Goal: Find specific page/section: Find specific page/section

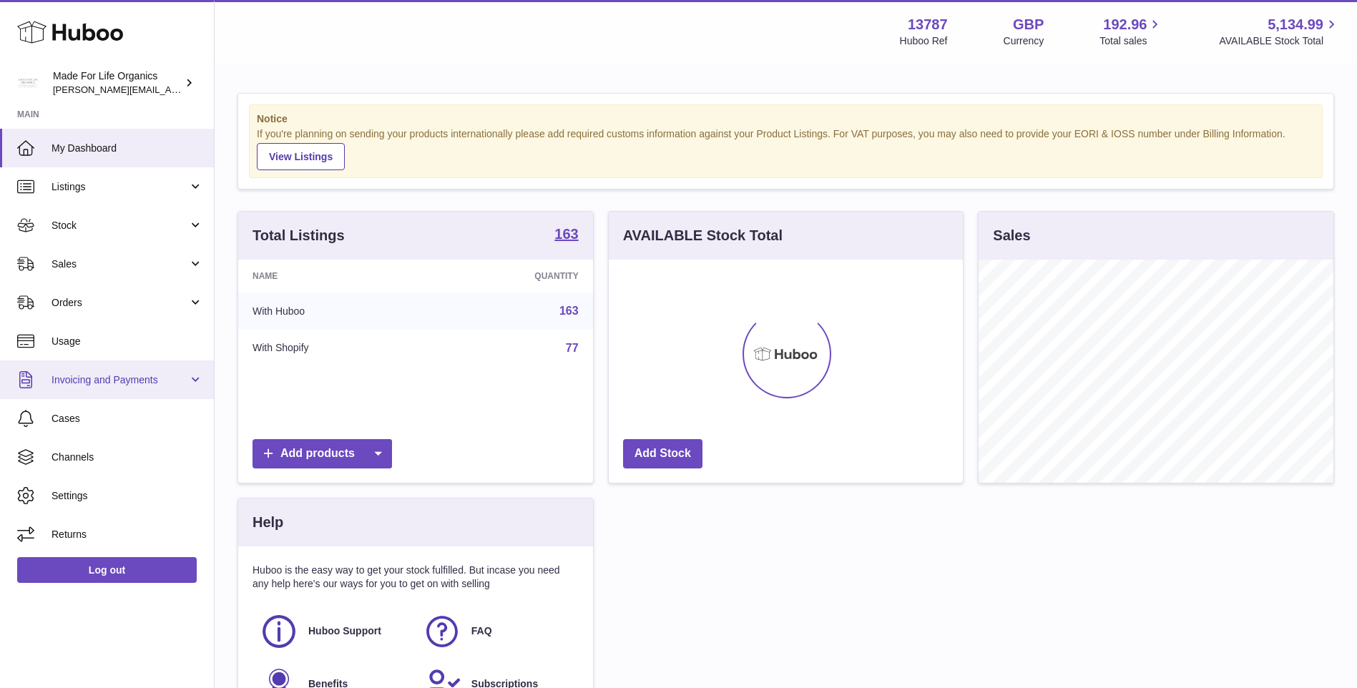
scroll to position [223, 354]
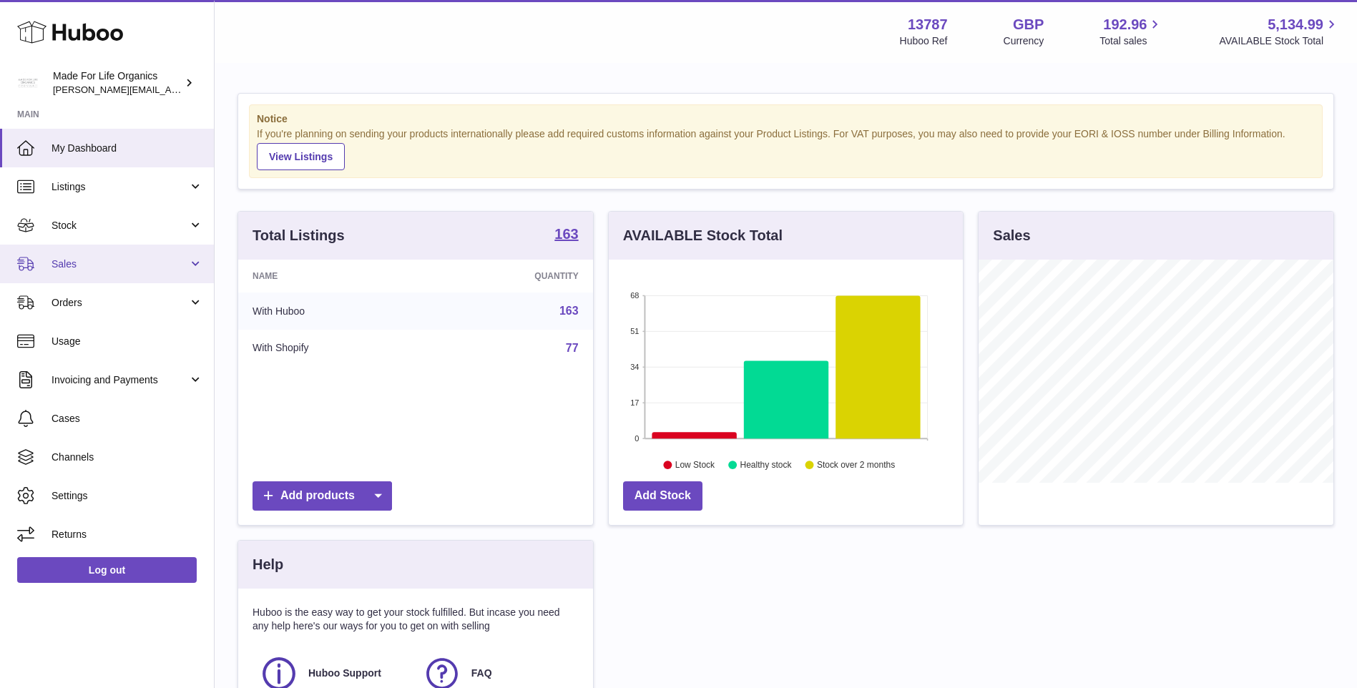
click at [48, 273] on link "Sales" at bounding box center [107, 264] width 214 height 39
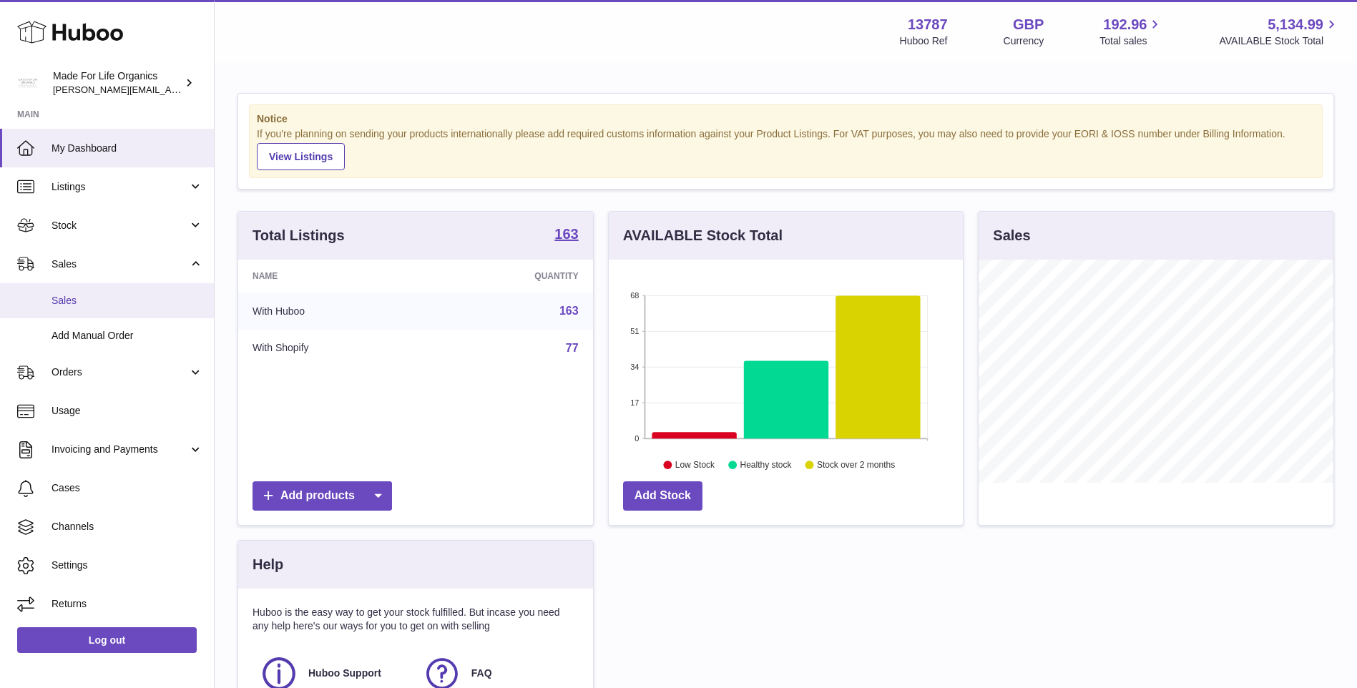
click at [114, 301] on span "Sales" at bounding box center [127, 301] width 152 height 14
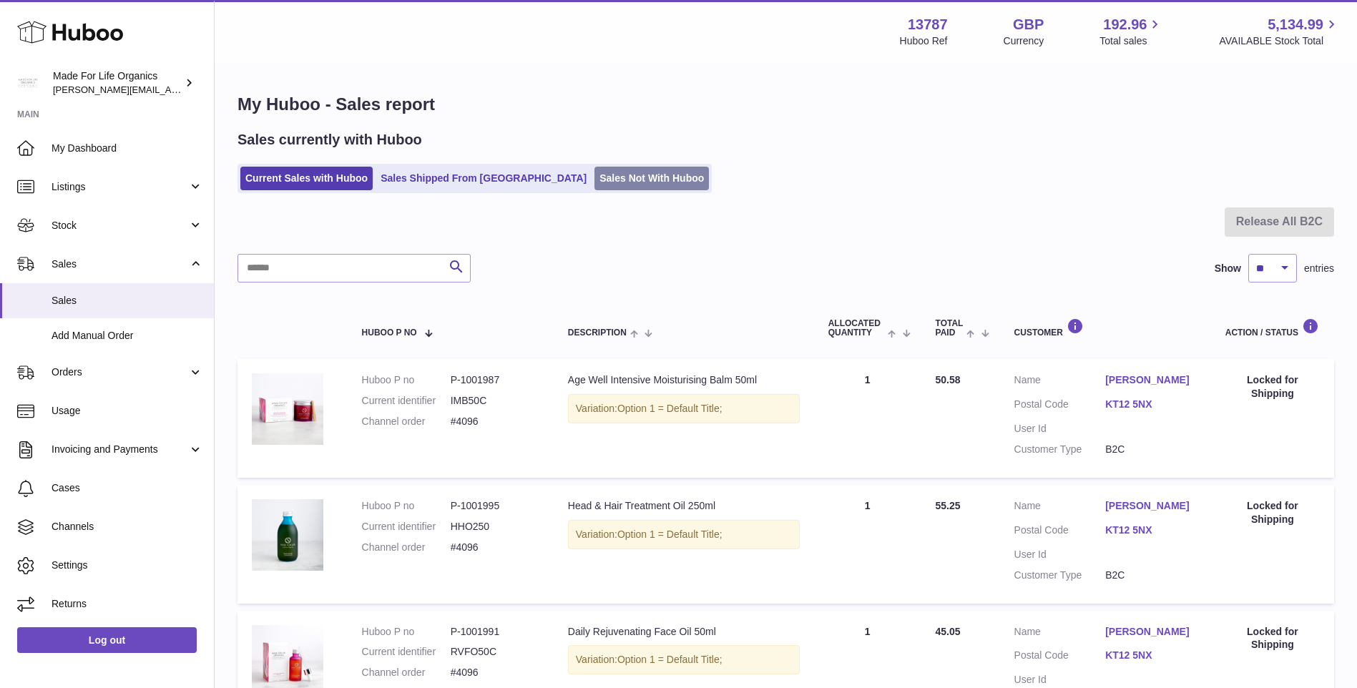
click at [611, 181] on link "Sales Not With Huboo" at bounding box center [651, 179] width 114 height 24
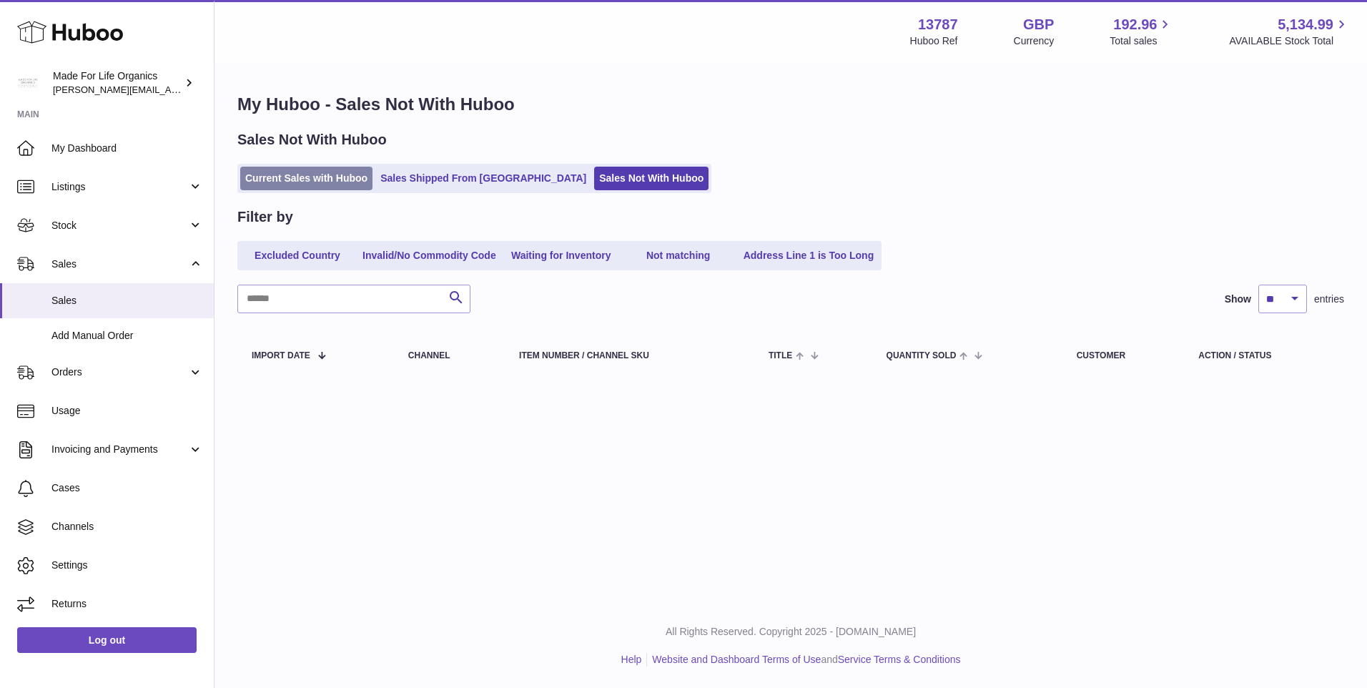
click at [345, 182] on link "Current Sales with Huboo" at bounding box center [306, 179] width 132 height 24
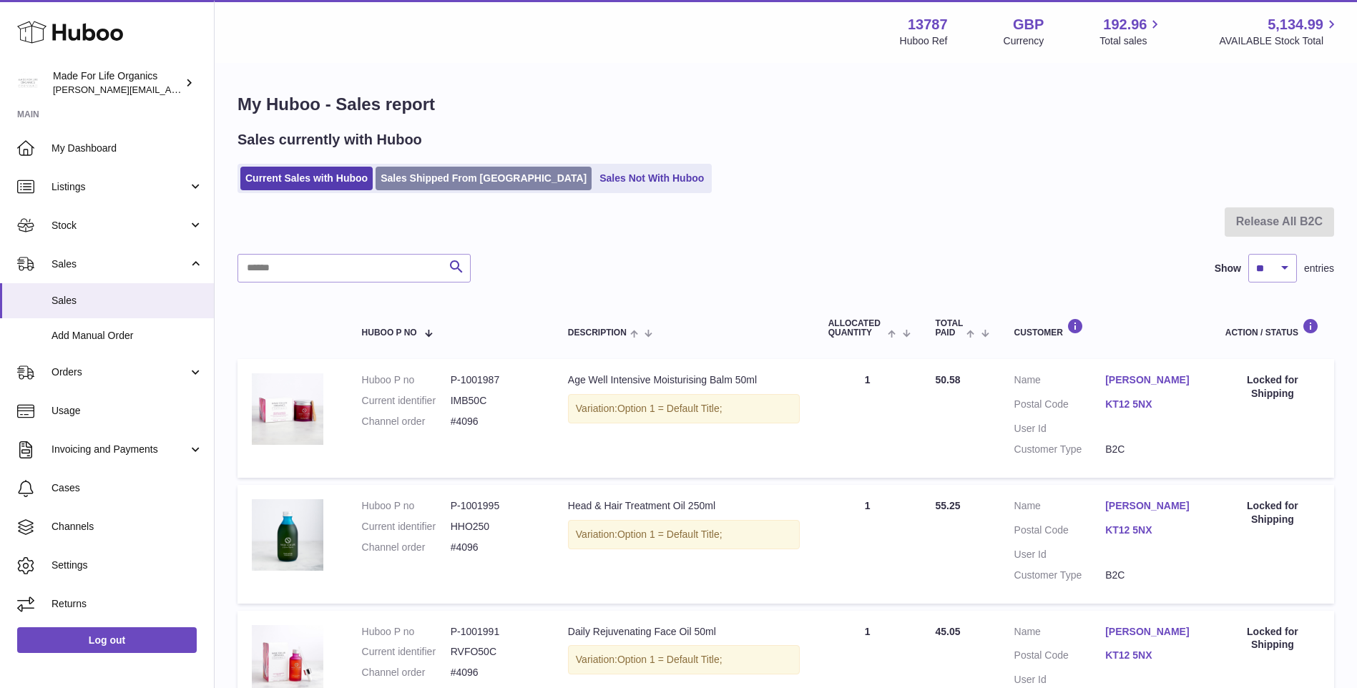
click at [465, 184] on link "Sales Shipped From Huboo" at bounding box center [483, 179] width 216 height 24
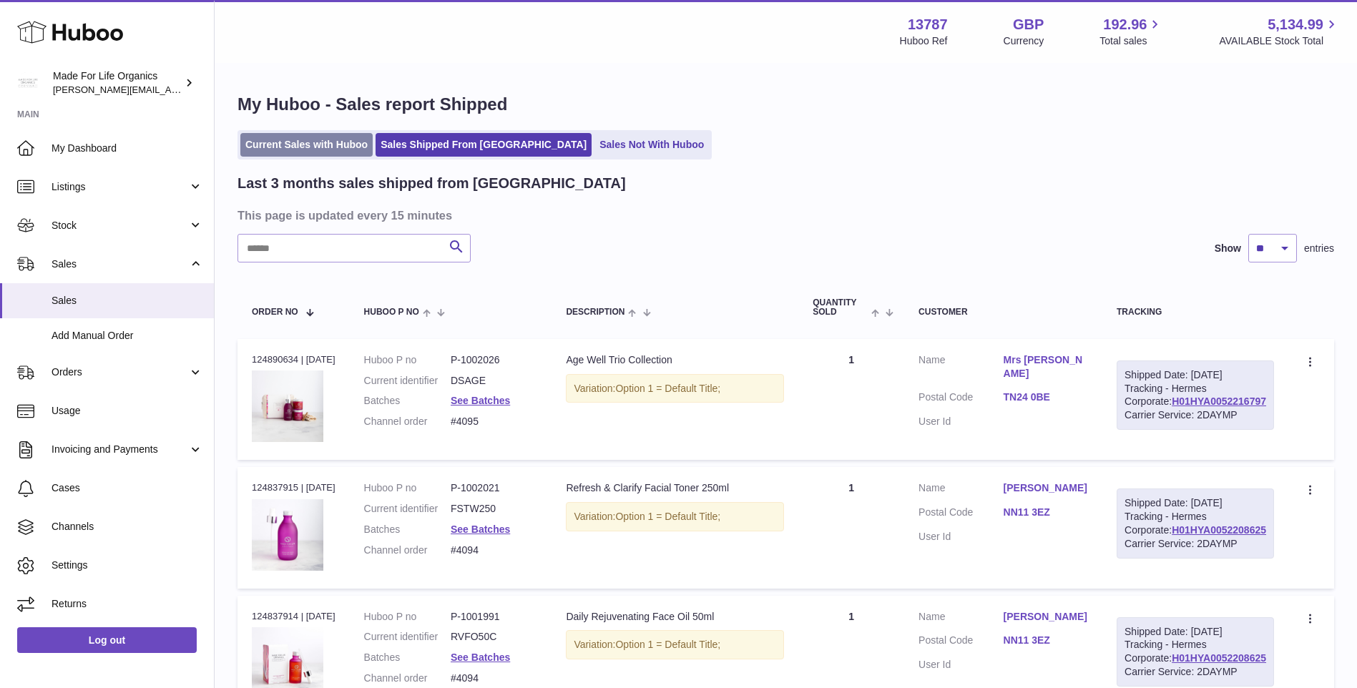
click at [337, 145] on link "Current Sales with Huboo" at bounding box center [306, 145] width 132 height 24
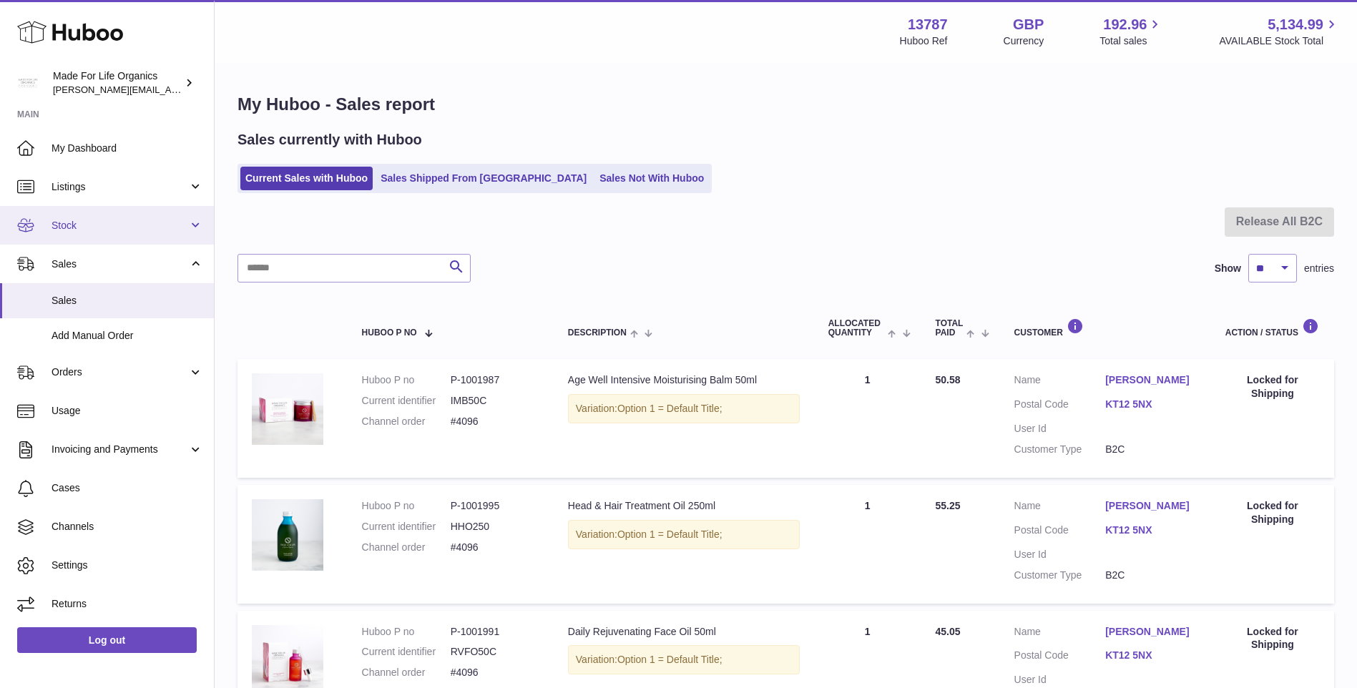
click at [66, 227] on span "Stock" at bounding box center [119, 226] width 137 height 14
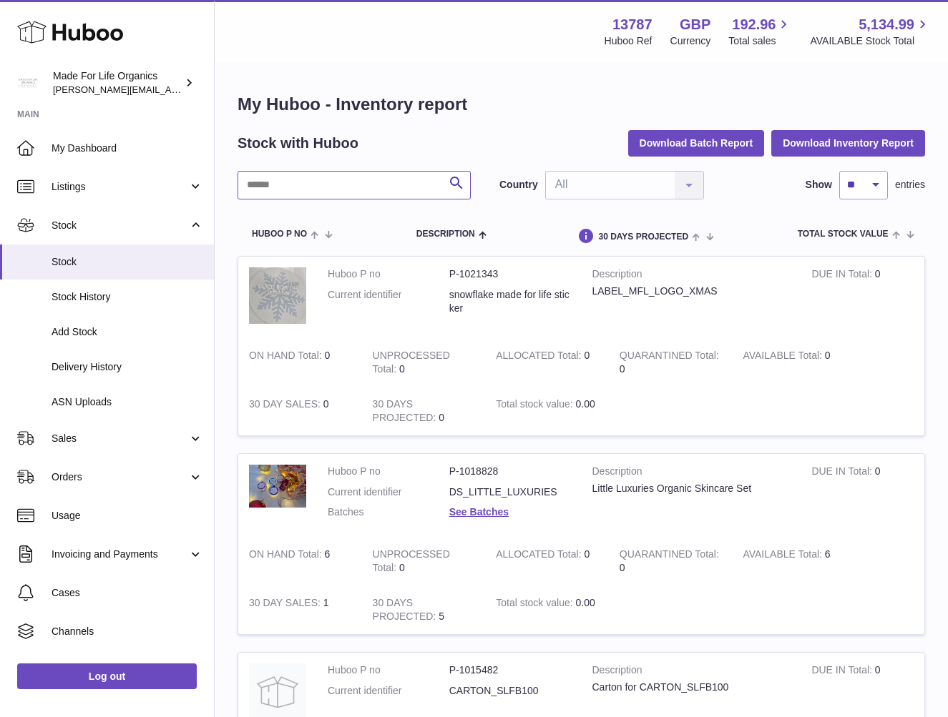
click at [355, 185] on input "text" at bounding box center [353, 185] width 233 height 29
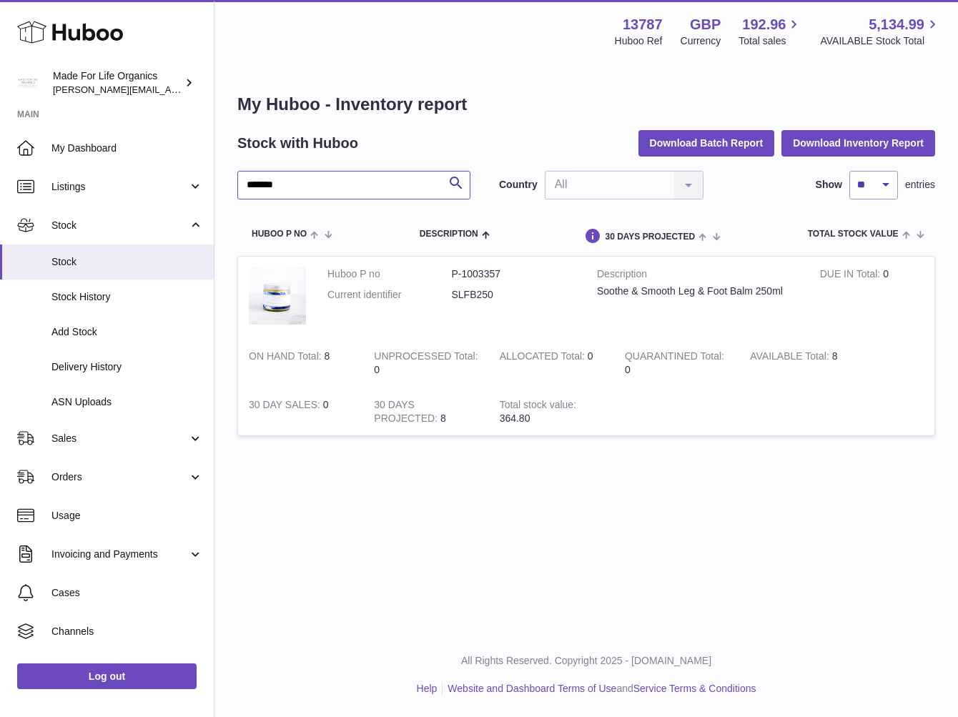
drag, startPoint x: 303, startPoint y: 185, endPoint x: 224, endPoint y: 192, distance: 79.6
click at [225, 192] on div "My Huboo - Inventory report Stock with Huboo Download Batch Report Download Inv…" at bounding box center [587, 273] width 744 height 418
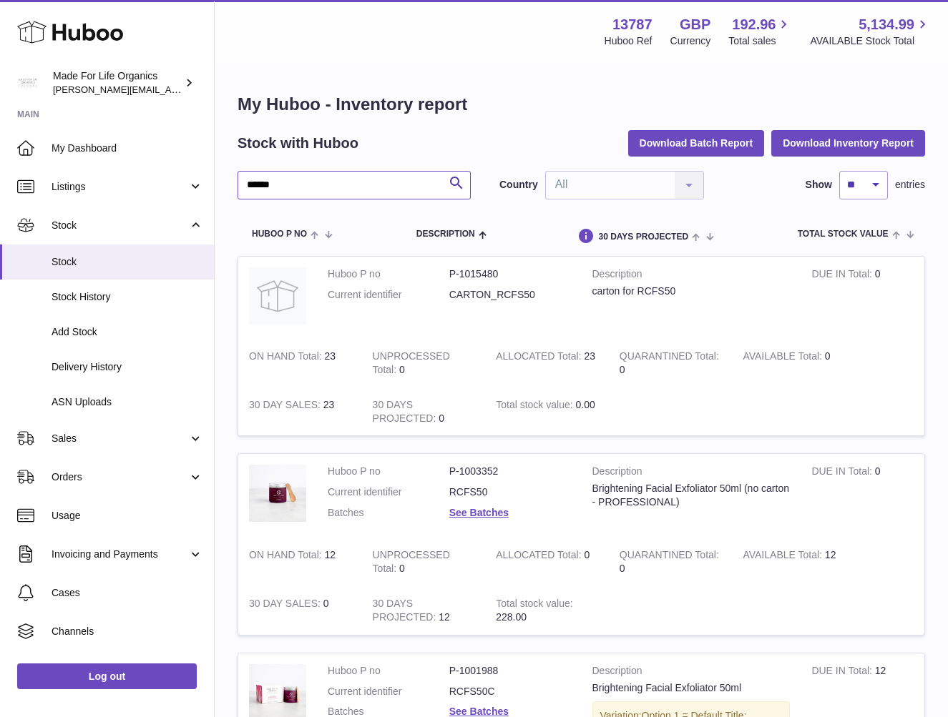
drag, startPoint x: 293, startPoint y: 187, endPoint x: 226, endPoint y: 186, distance: 67.2
click at [226, 186] on div "My Huboo - Inventory report Stock with Huboo Download Batch Report Download Inv…" at bounding box center [581, 478] width 733 height 828
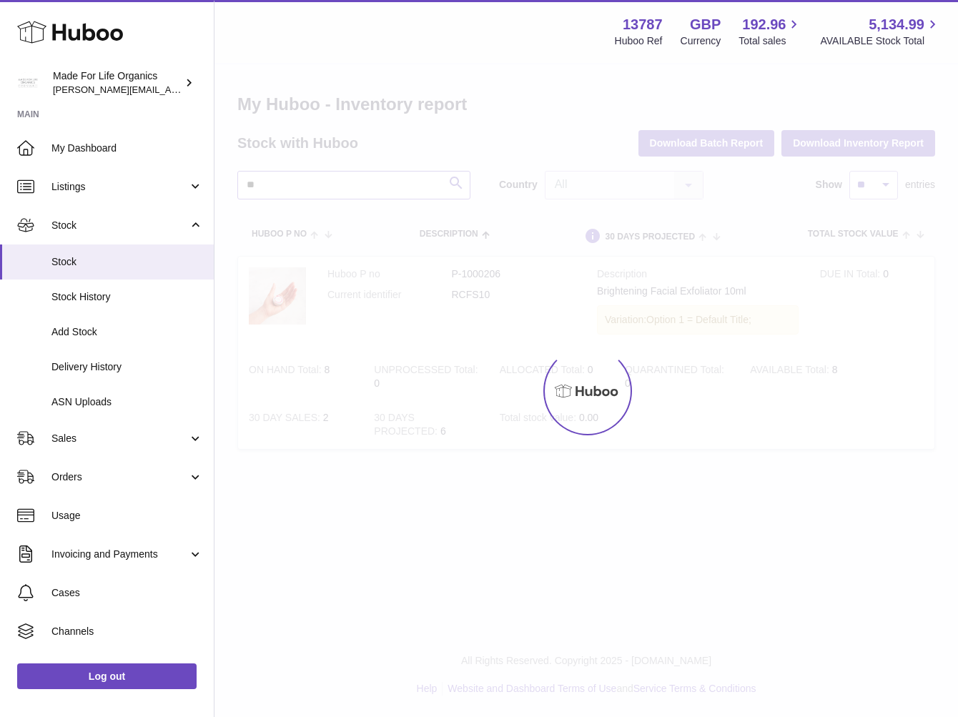
type input "*"
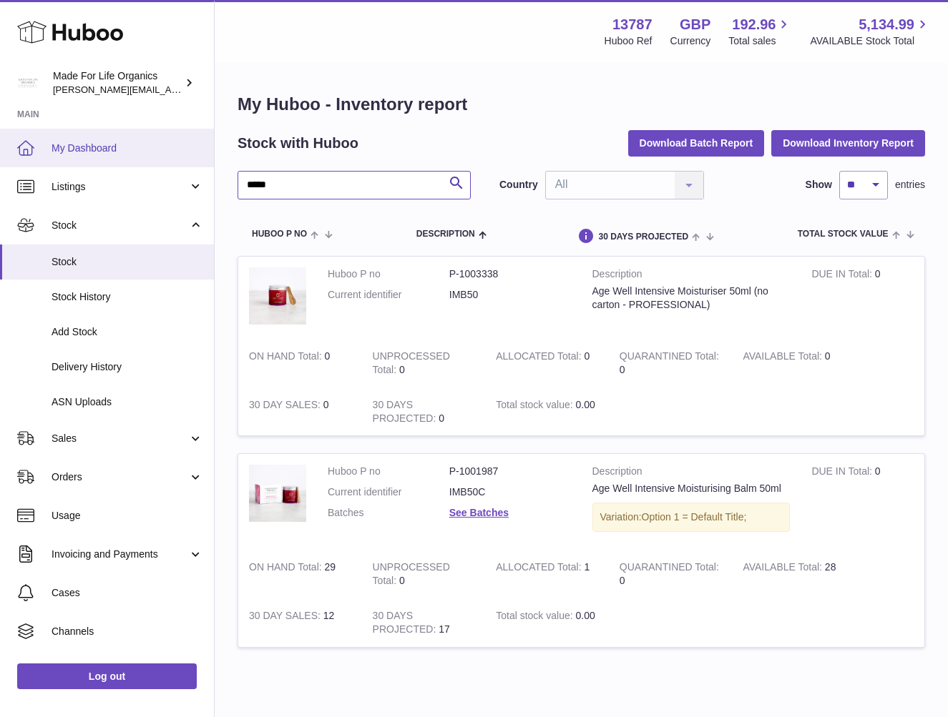
type input "*****"
